Goal: Task Accomplishment & Management: Manage account settings

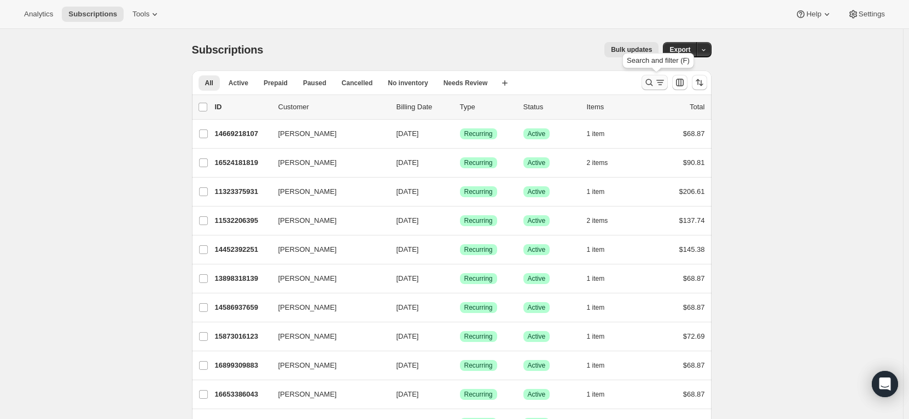
click at [653, 80] on icon "Search and filter results" at bounding box center [648, 82] width 11 height 11
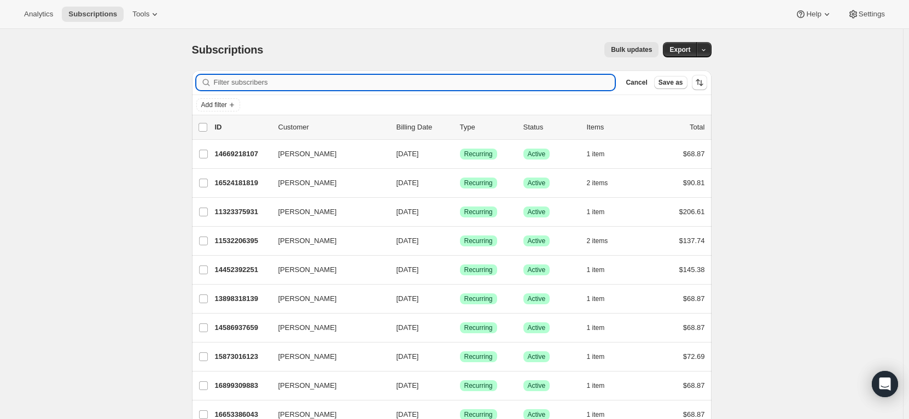
click at [276, 82] on input "Filter subscribers" at bounding box center [414, 82] width 401 height 15
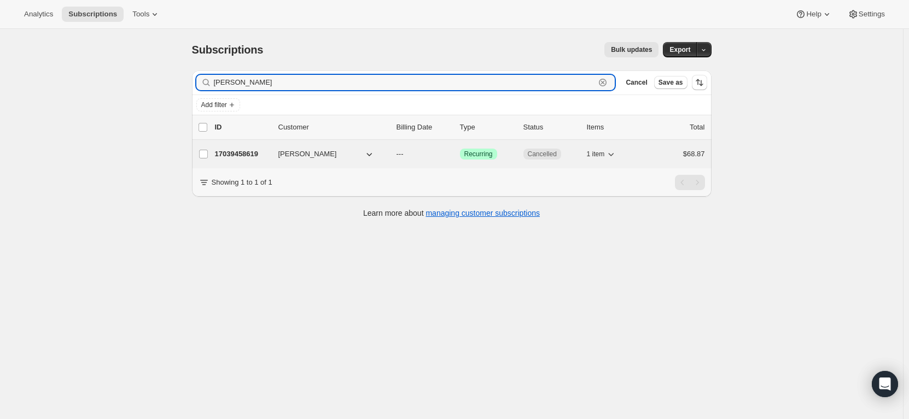
type input "[PERSON_NAME]"
click at [270, 154] on p "17039458619" at bounding box center [242, 154] width 55 height 11
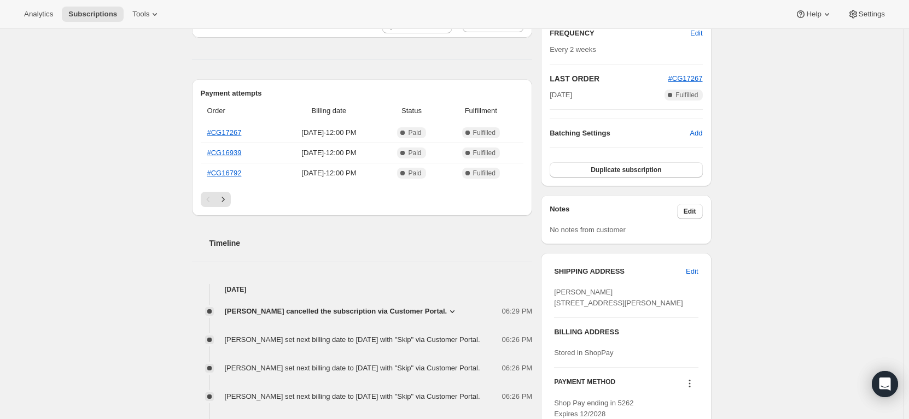
scroll to position [219, 0]
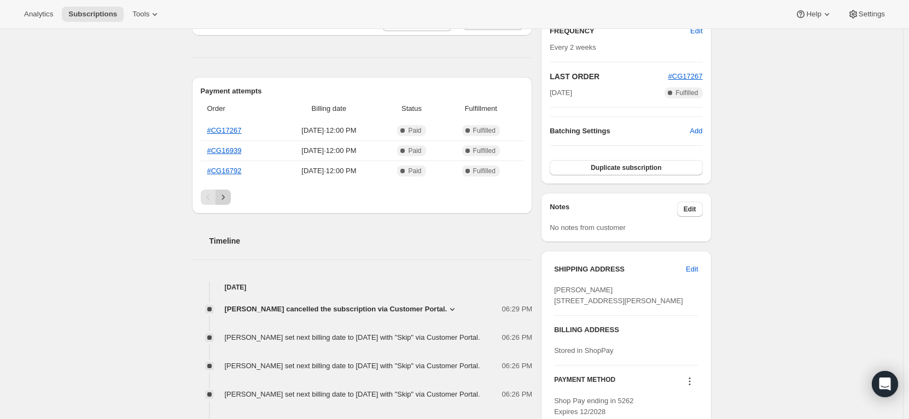
click at [225, 192] on icon "Next" at bounding box center [223, 197] width 11 height 11
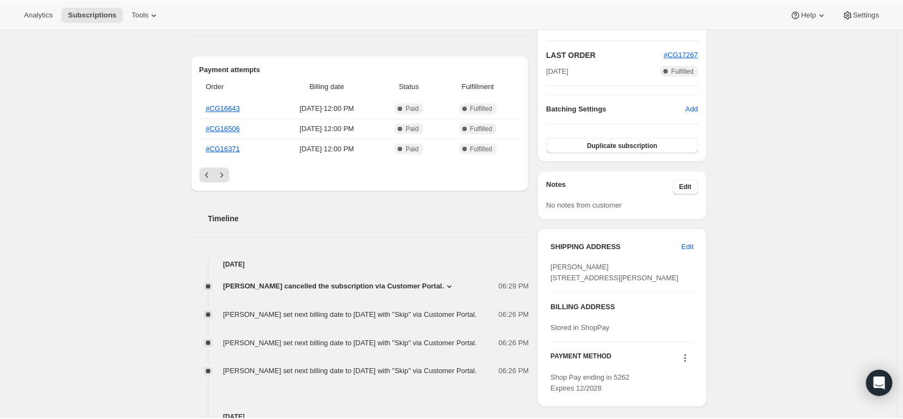
scroll to position [328, 0]
